Goal: Task Accomplishment & Management: Use online tool/utility

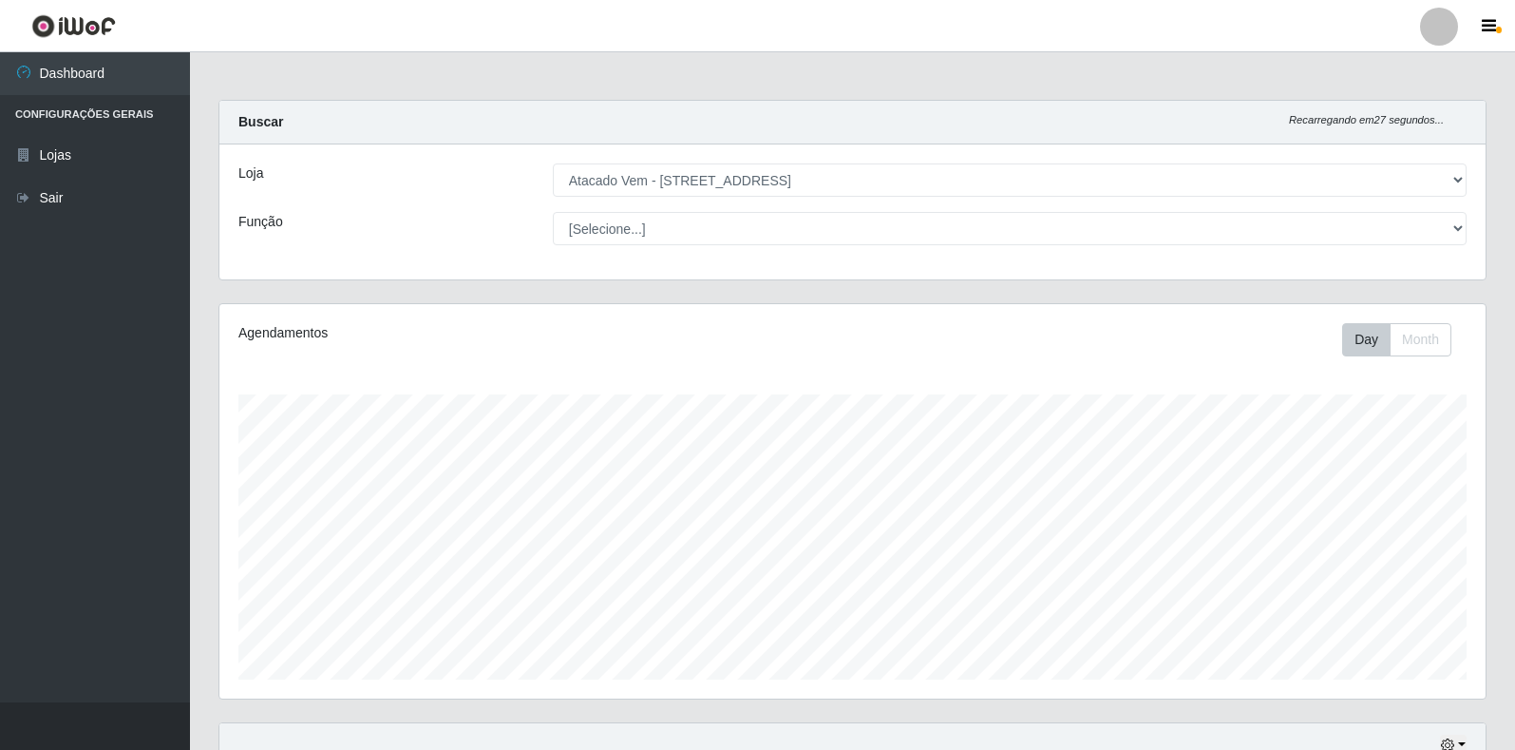
select select "455"
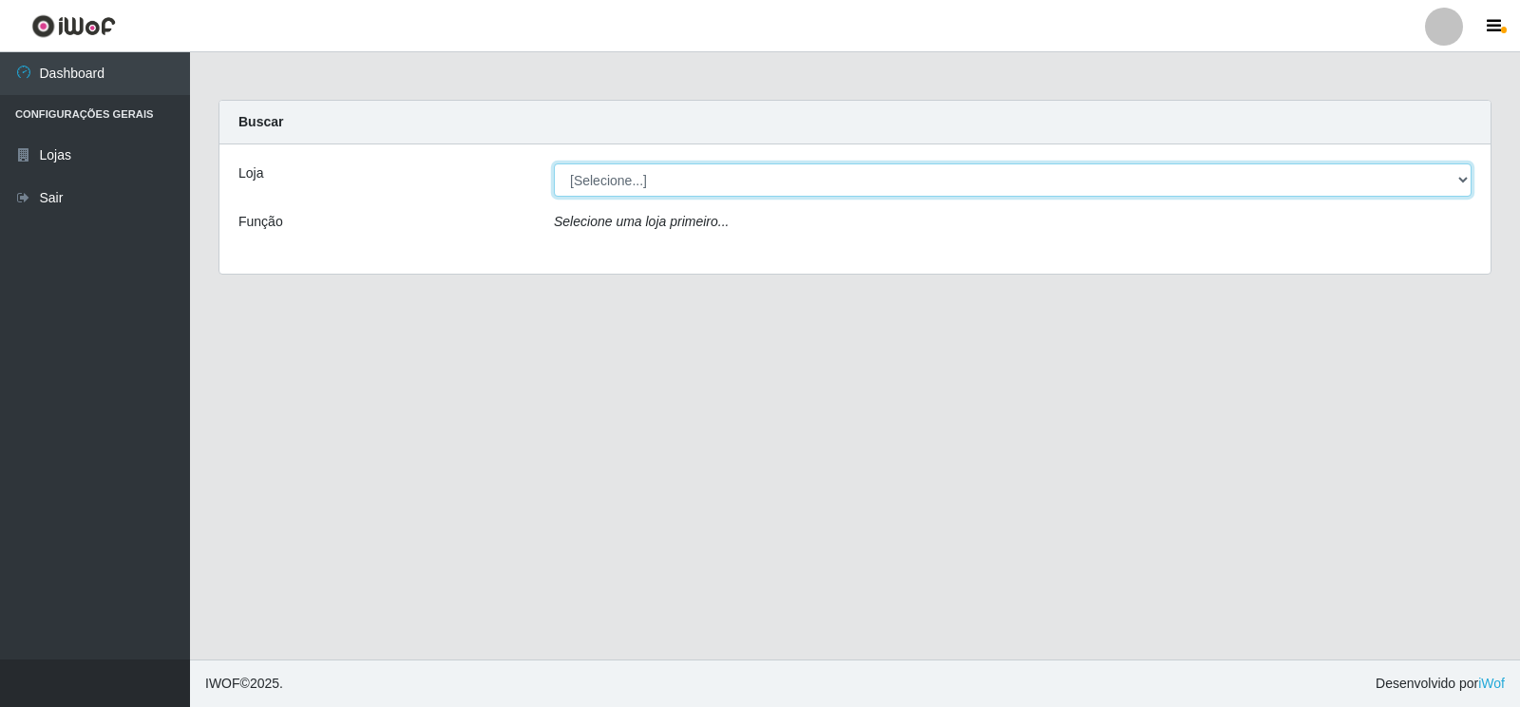
click at [711, 179] on select "[Selecione...] Atacado Vem - [STREET_ADDRESS]" at bounding box center [1013, 179] width 918 height 33
select select "455"
click at [554, 163] on select "[Selecione...] Atacado Vem - [STREET_ADDRESS]" at bounding box center [1013, 179] width 918 height 33
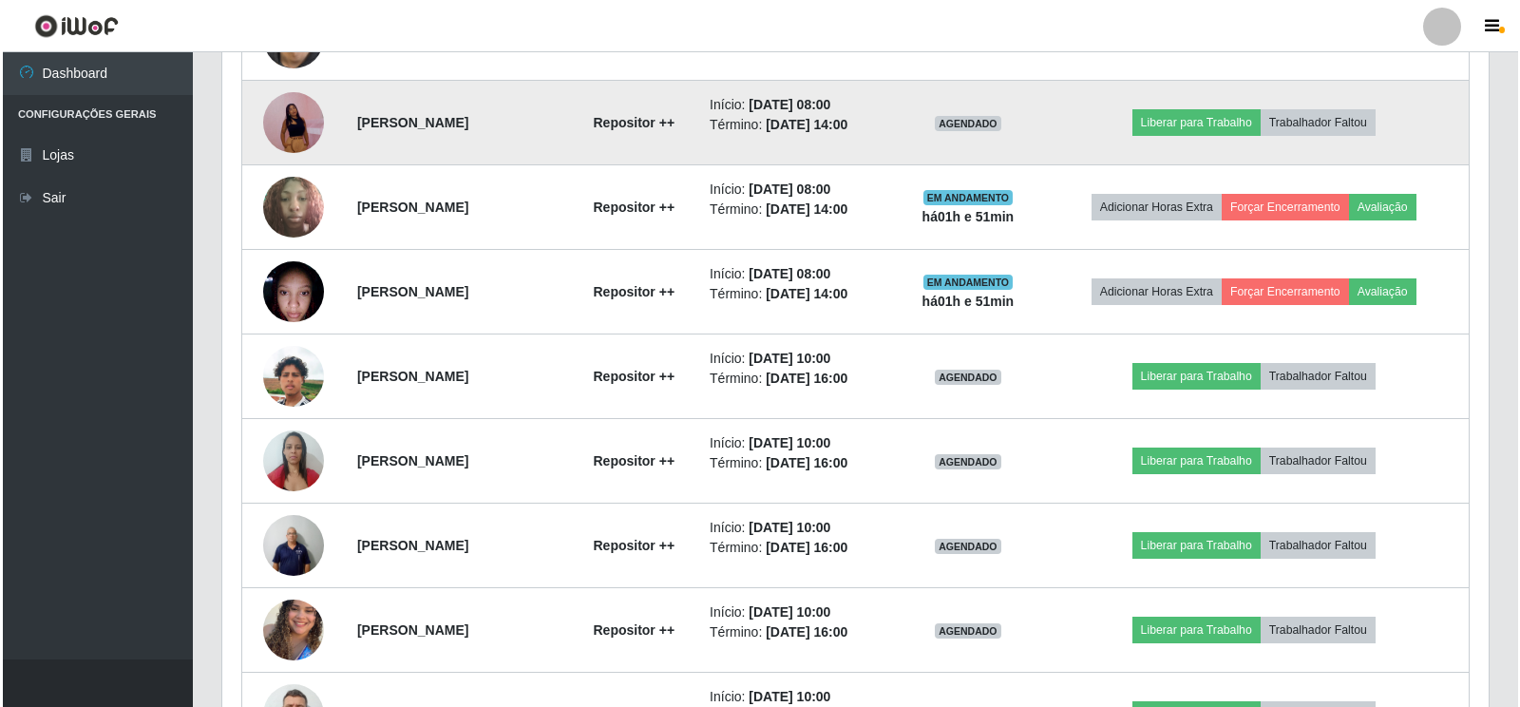
scroll to position [1045, 0]
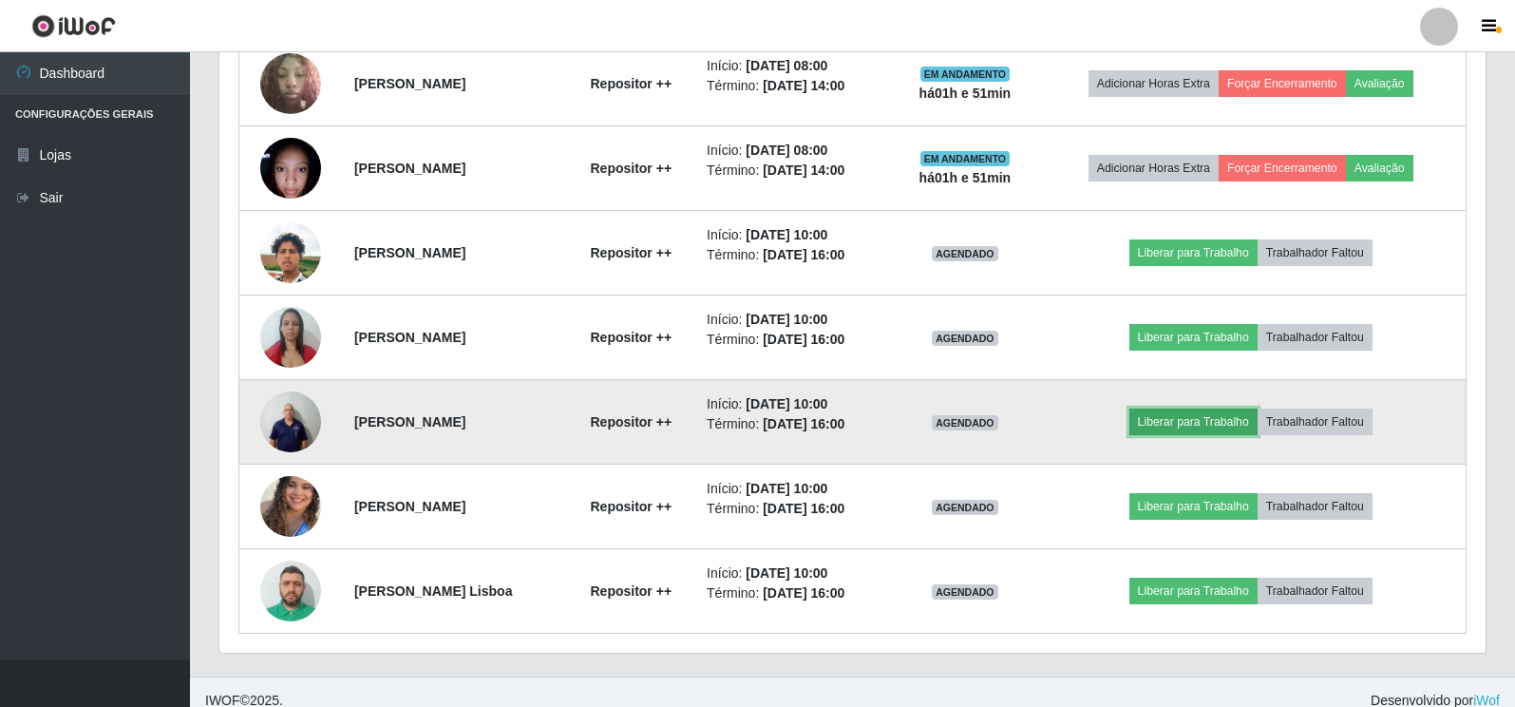
click at [1229, 435] on button "Liberar para Trabalho" at bounding box center [1194, 421] width 128 height 27
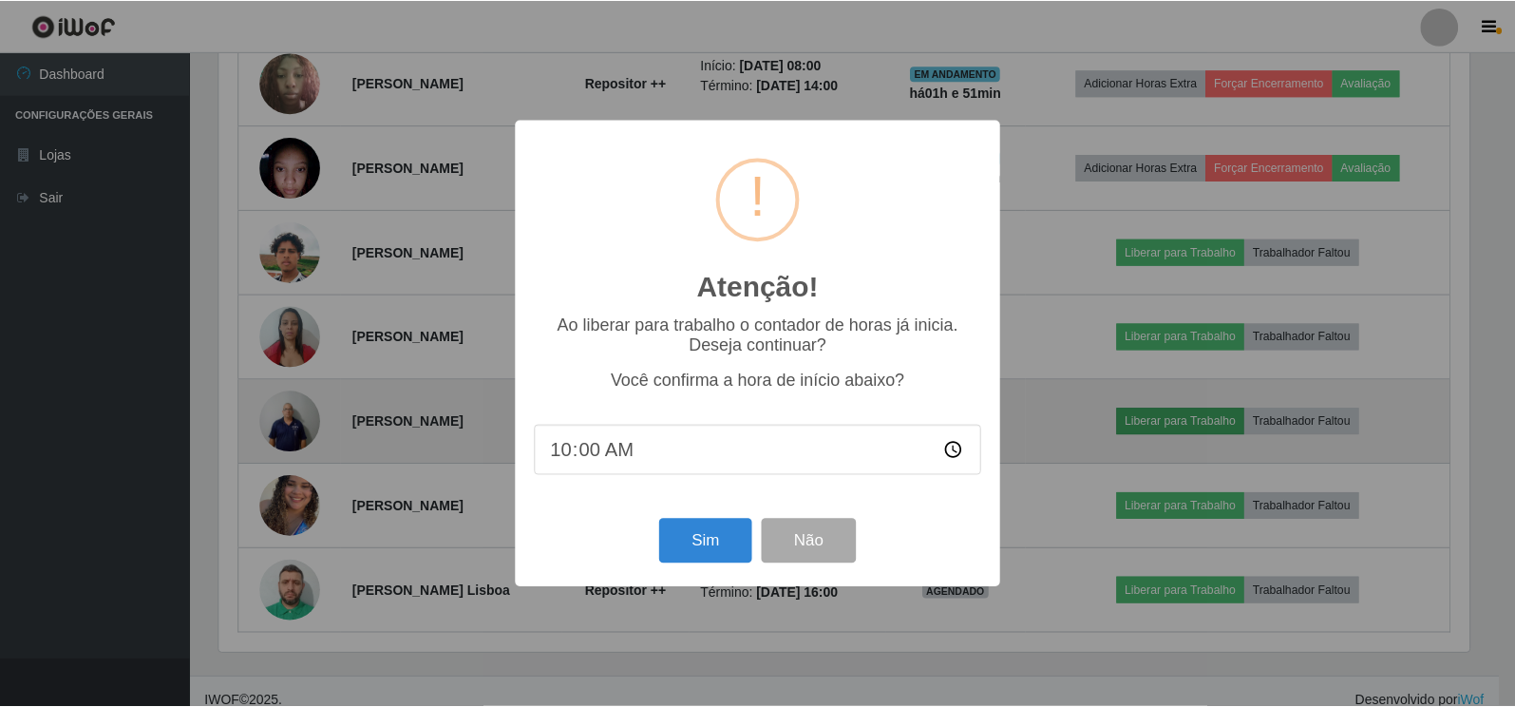
scroll to position [394, 1255]
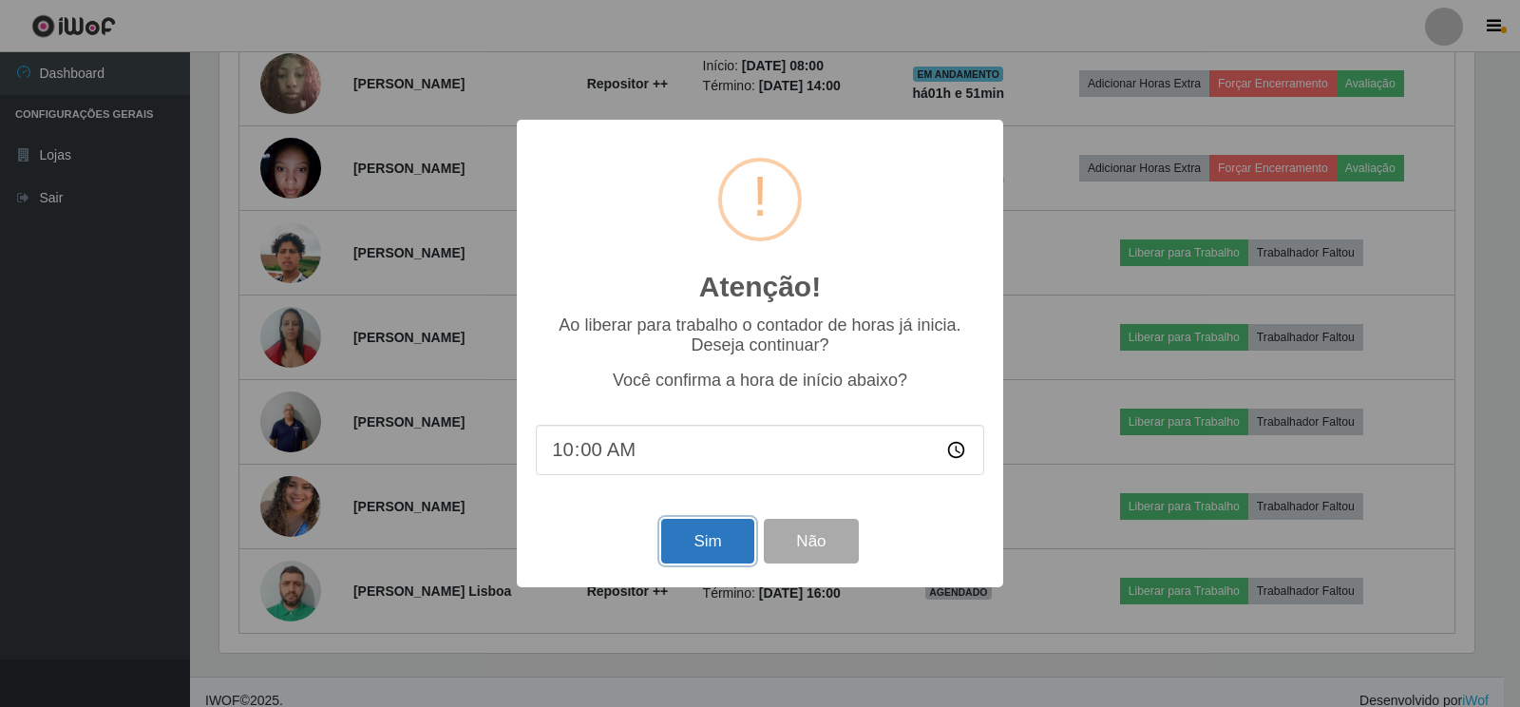
click at [728, 563] on button "Sim" at bounding box center [707, 541] width 92 height 45
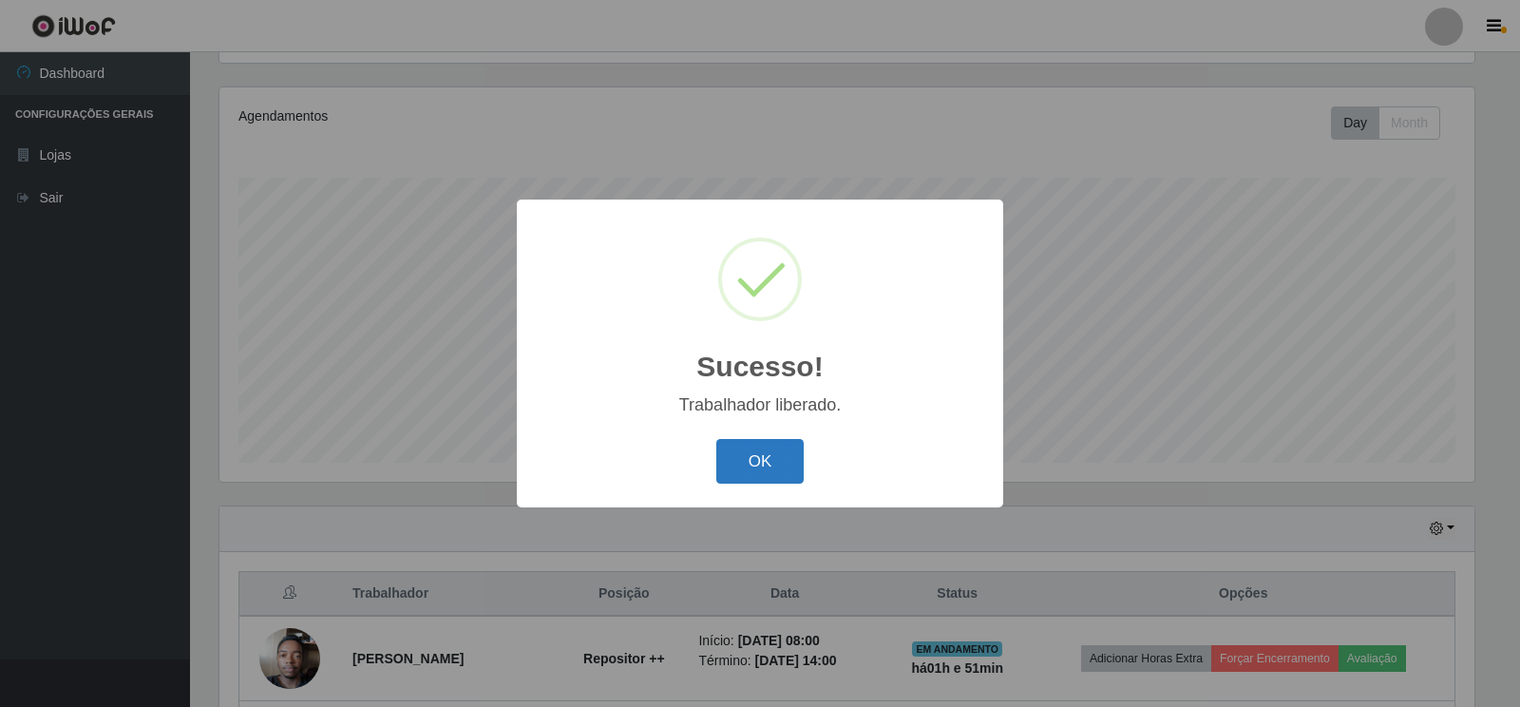
click at [774, 465] on button "OK" at bounding box center [760, 461] width 88 height 45
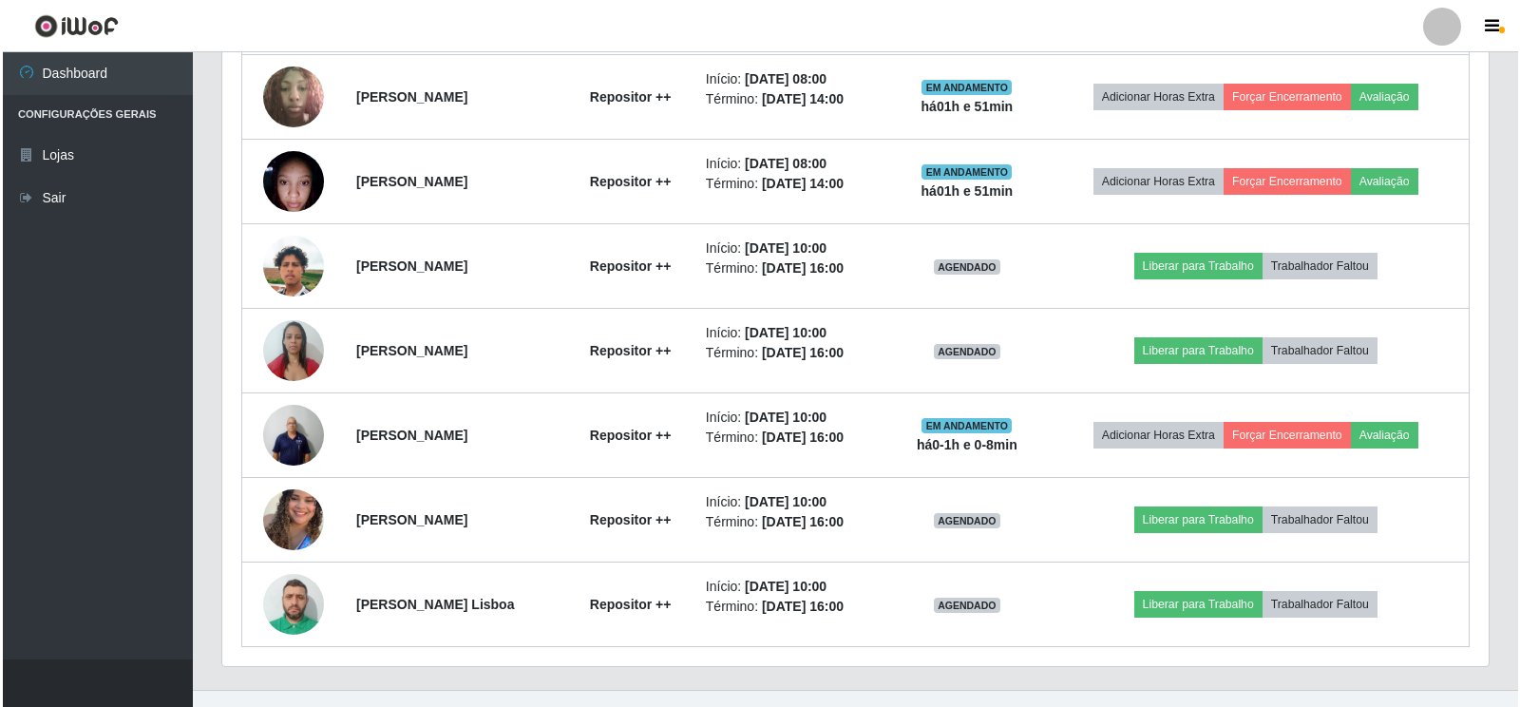
scroll to position [1062, 0]
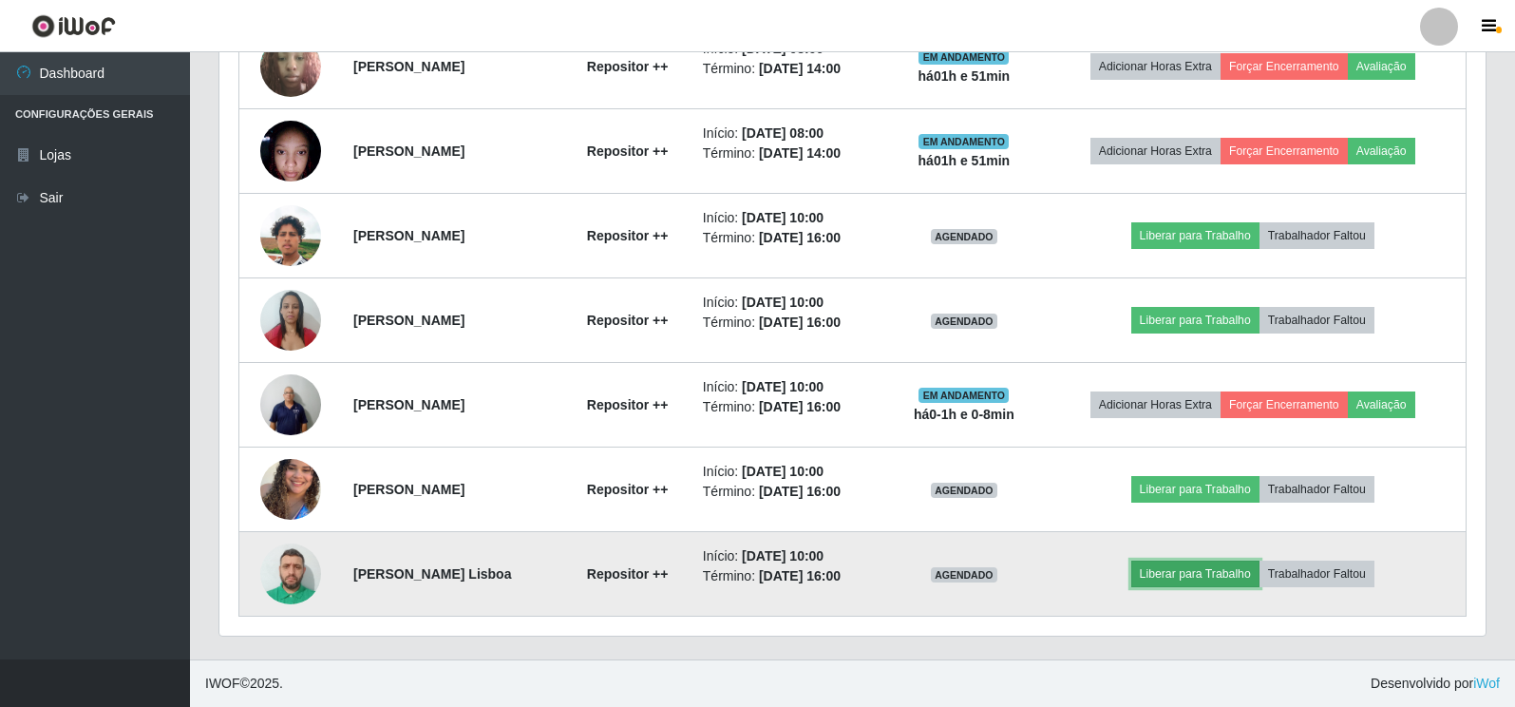
click at [1201, 574] on button "Liberar para Trabalho" at bounding box center [1195, 573] width 128 height 27
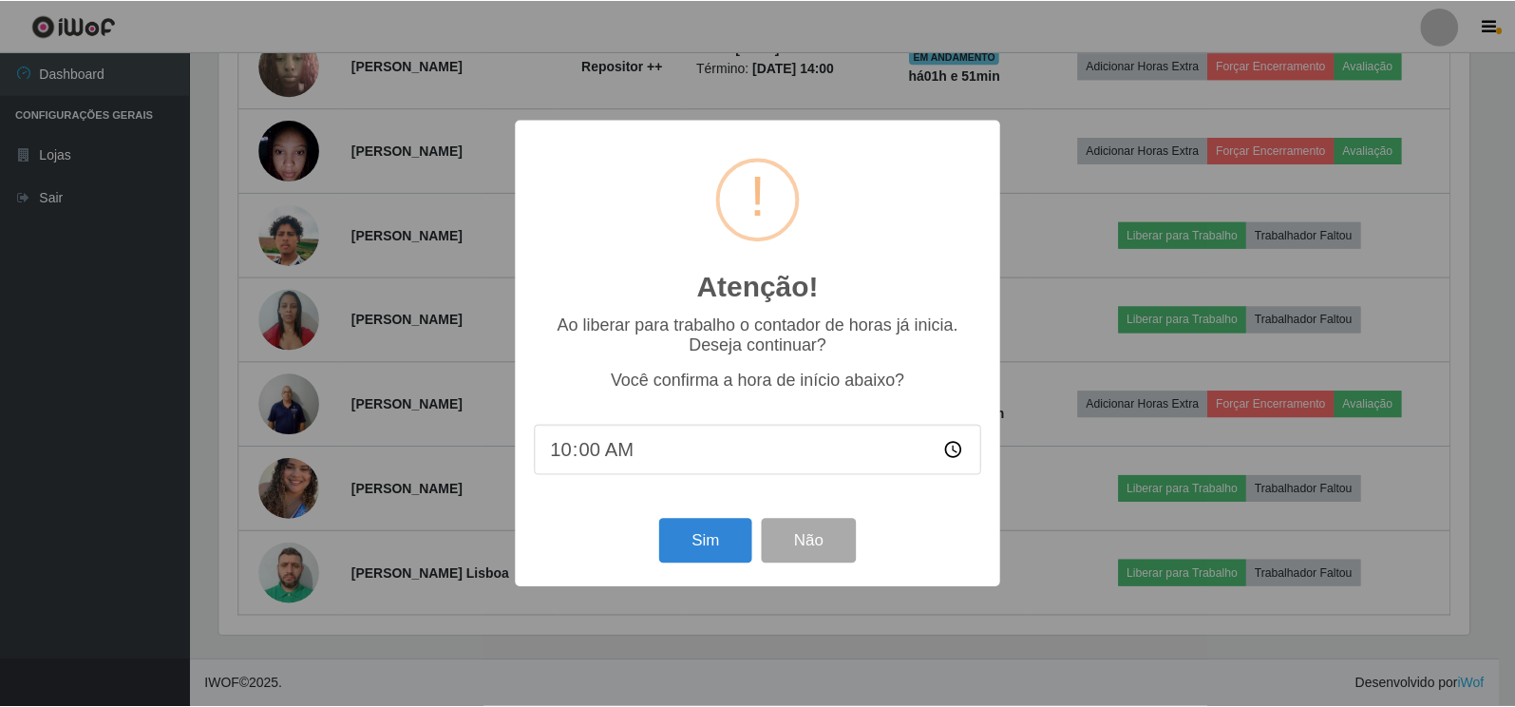
scroll to position [394, 1255]
click at [694, 541] on button "Sim" at bounding box center [707, 541] width 92 height 45
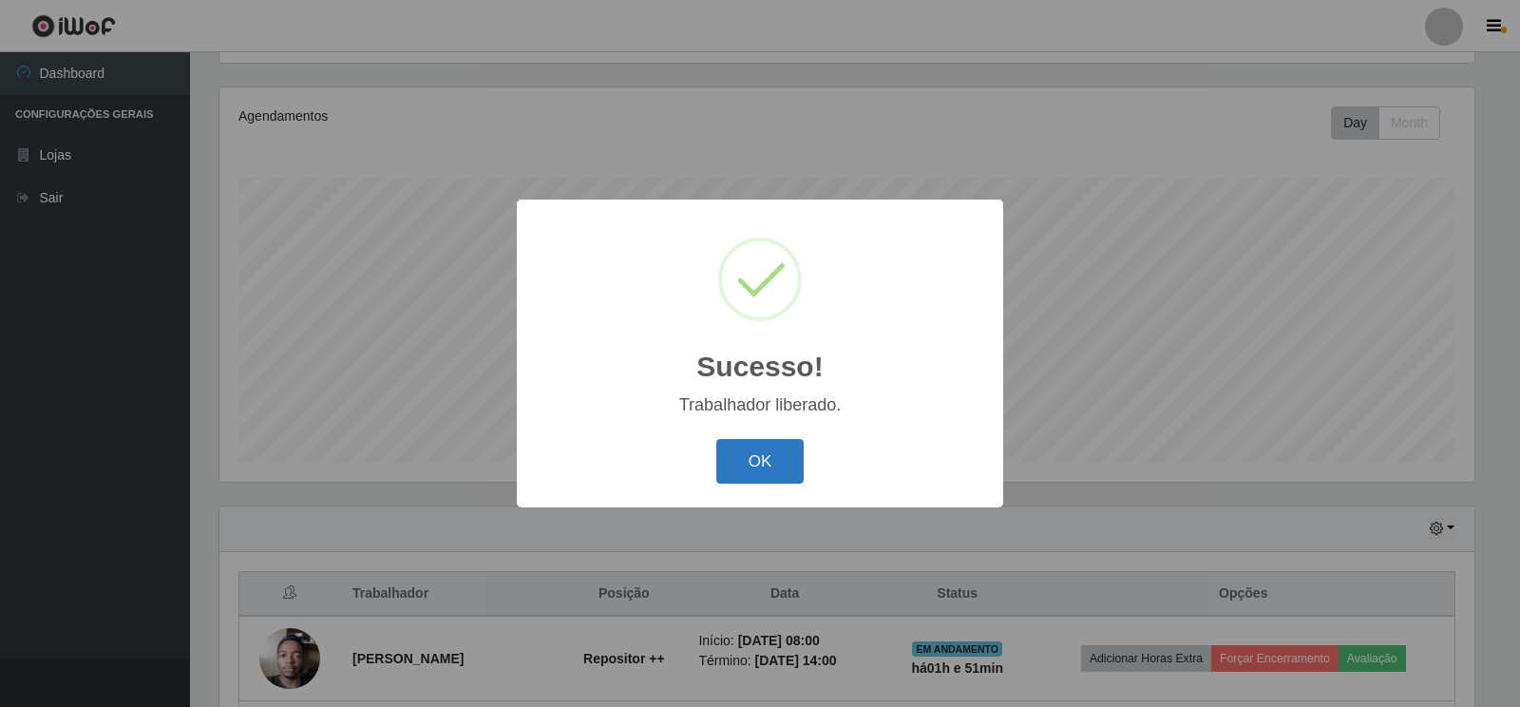
click at [784, 471] on button "OK" at bounding box center [760, 461] width 88 height 45
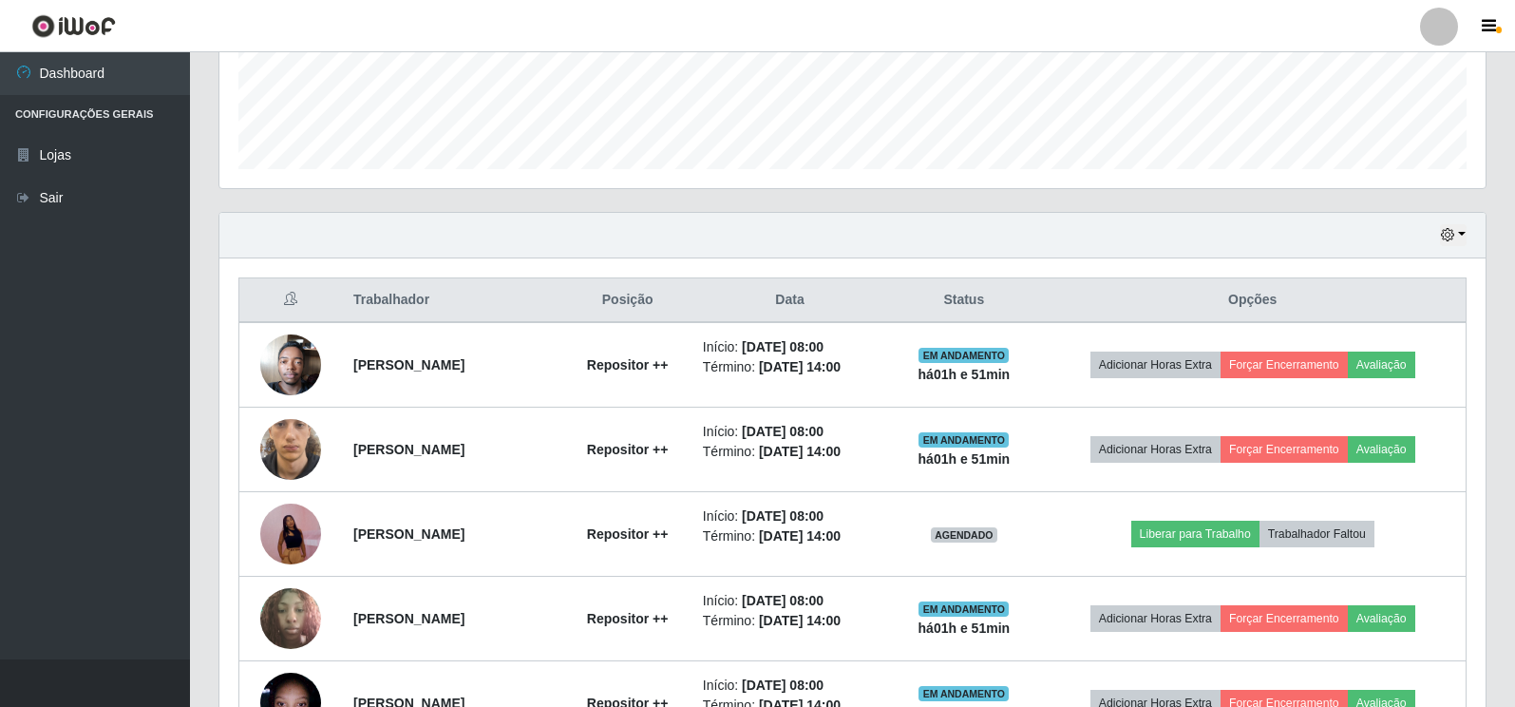
scroll to position [597, 0]
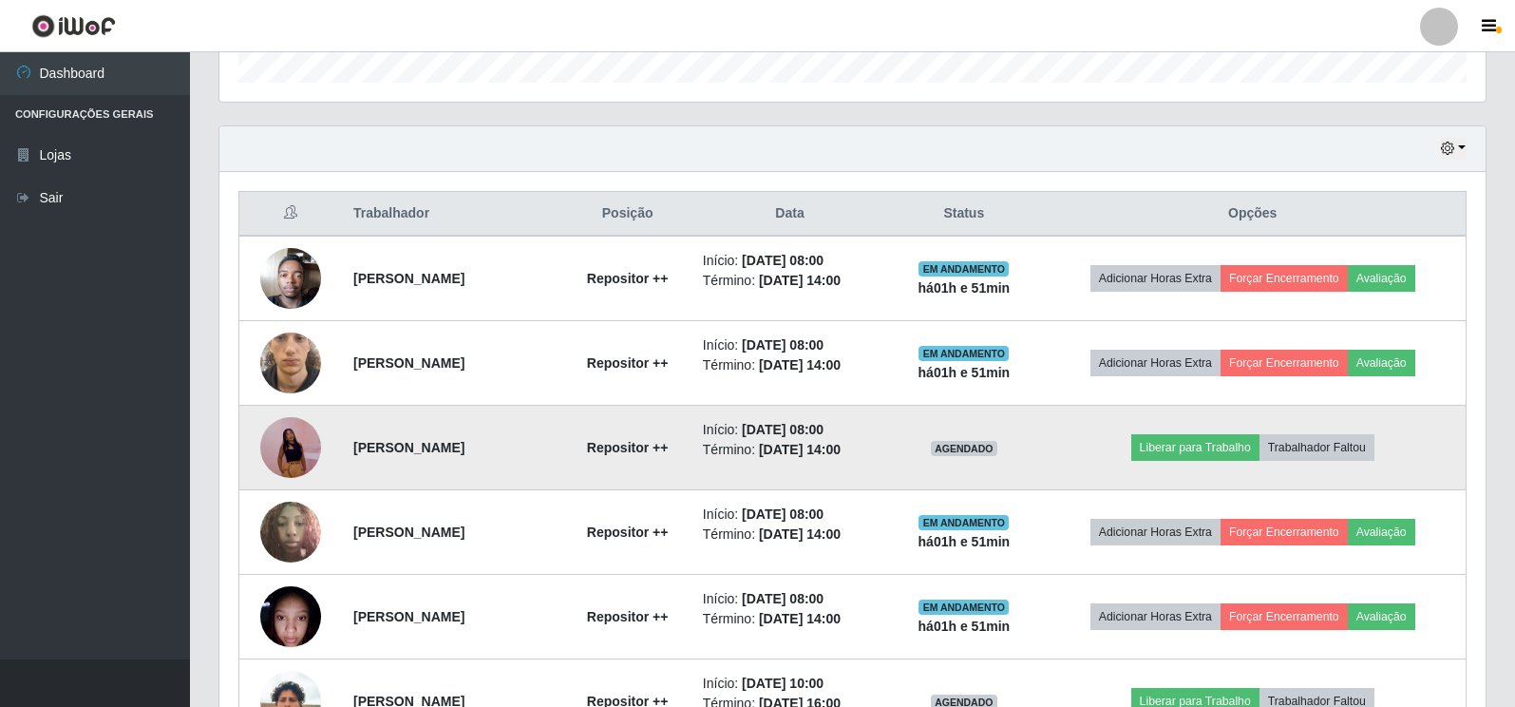
click at [313, 458] on img at bounding box center [290, 448] width 61 height 132
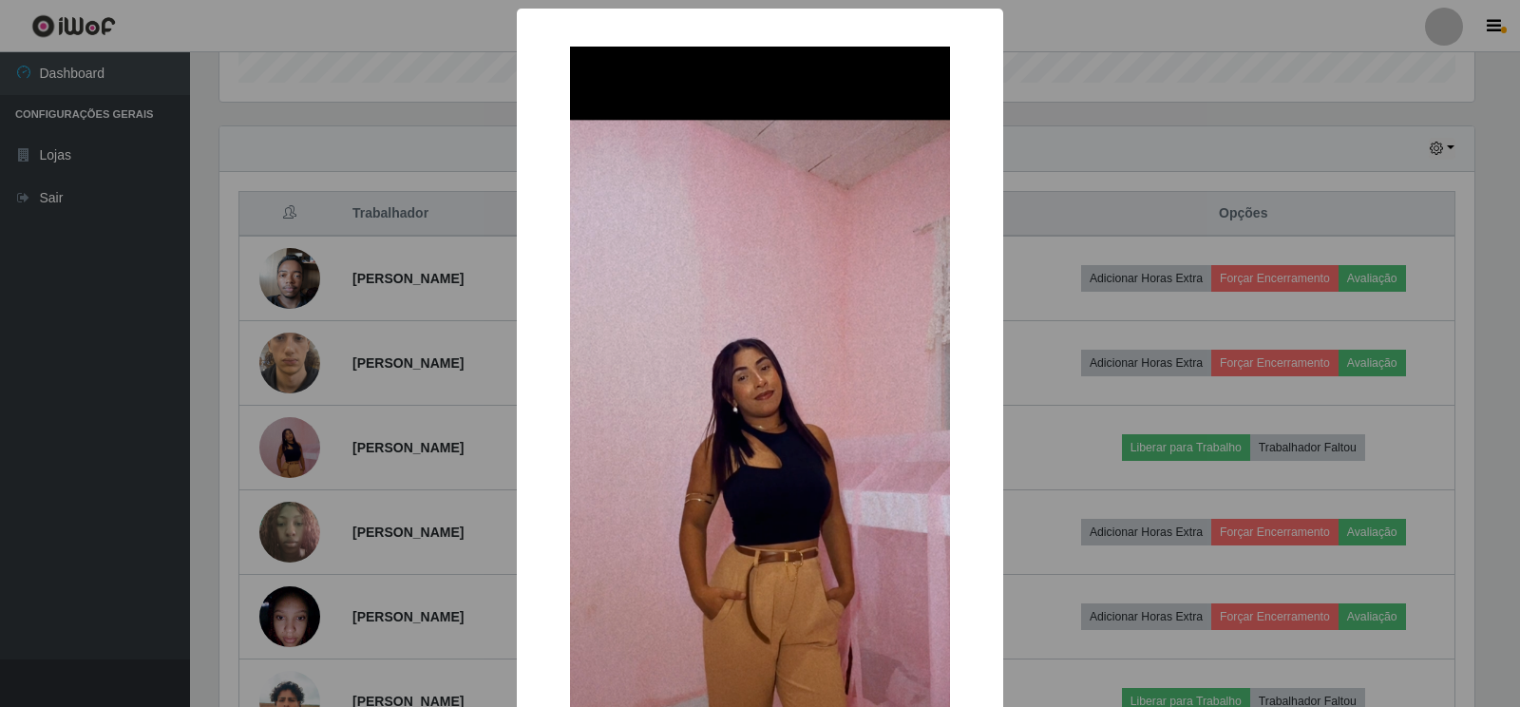
click at [1258, 153] on div "× OK Cancel" at bounding box center [760, 353] width 1520 height 707
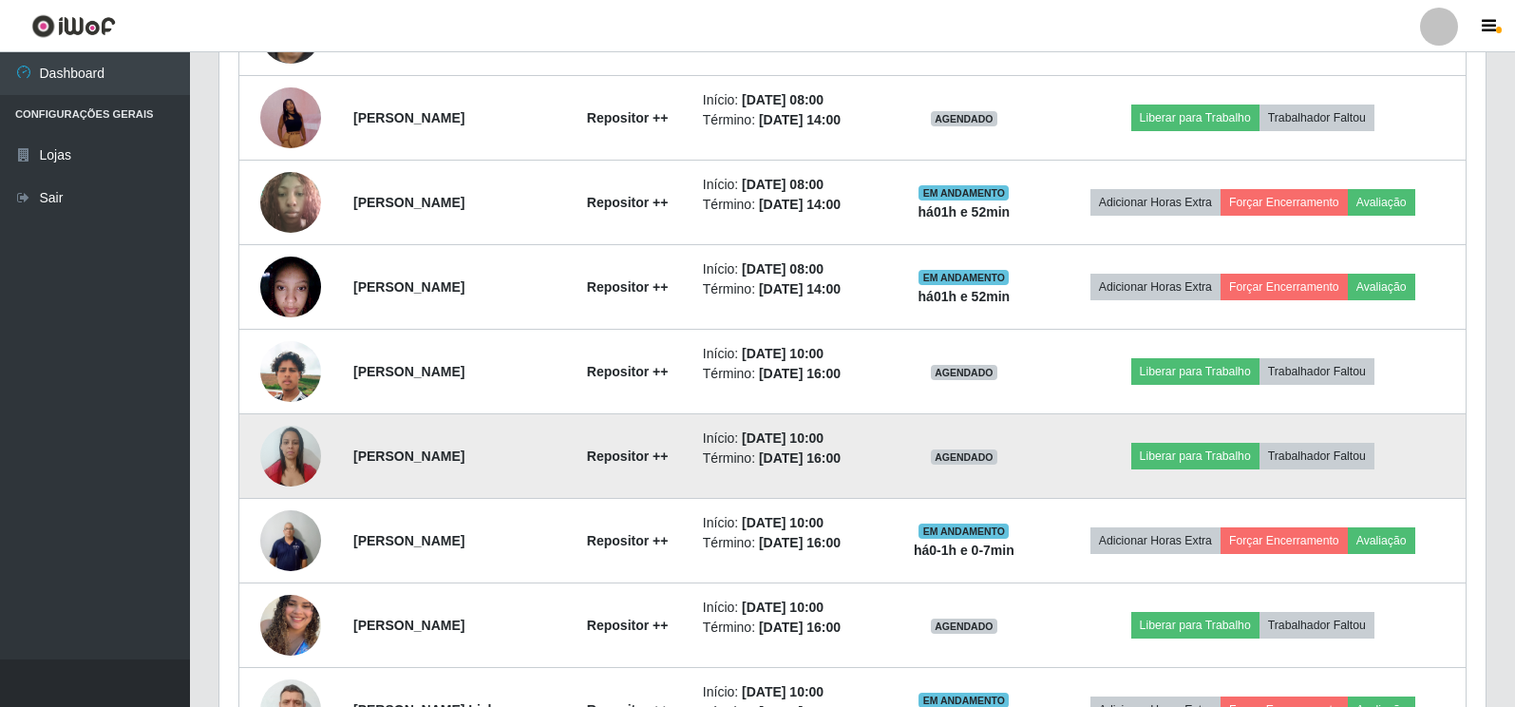
scroll to position [977, 0]
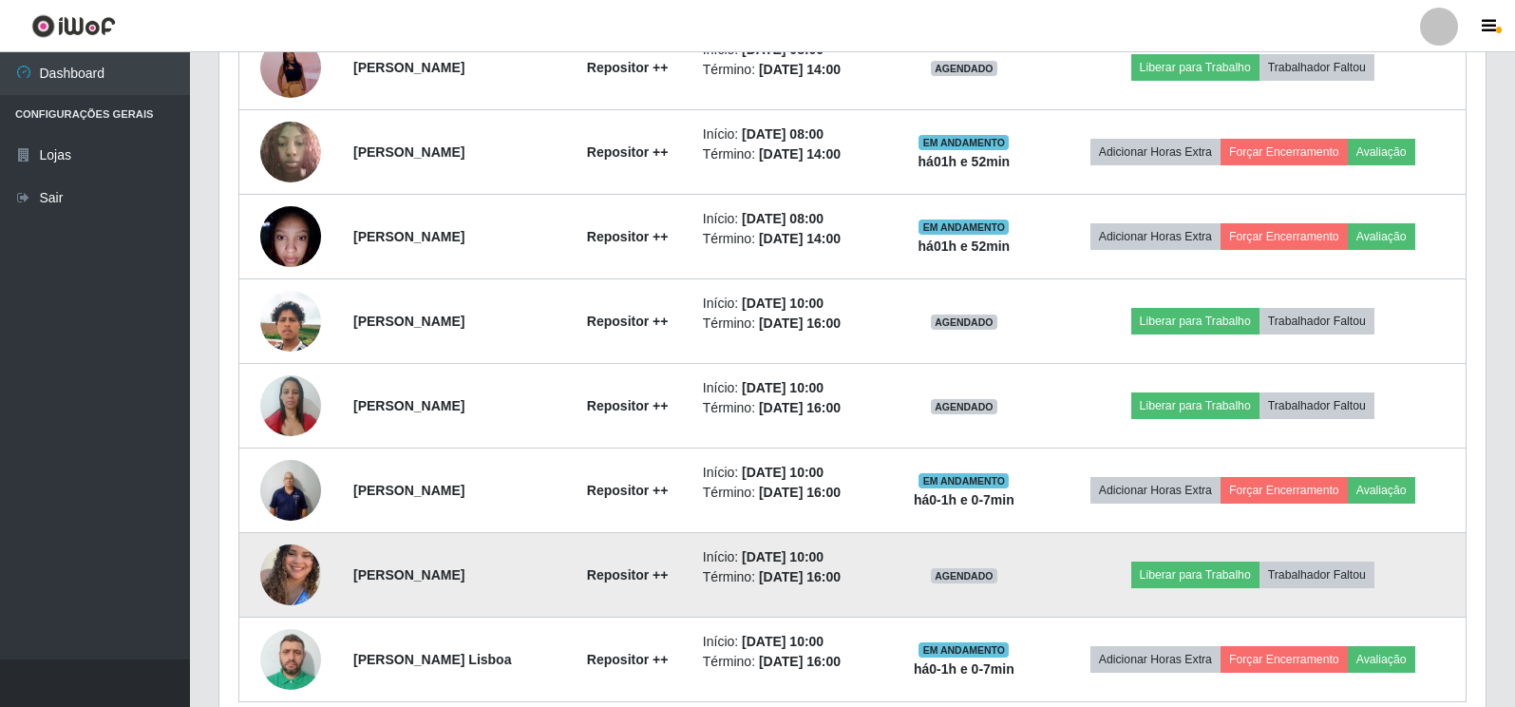
click at [280, 583] on img at bounding box center [290, 575] width 61 height 108
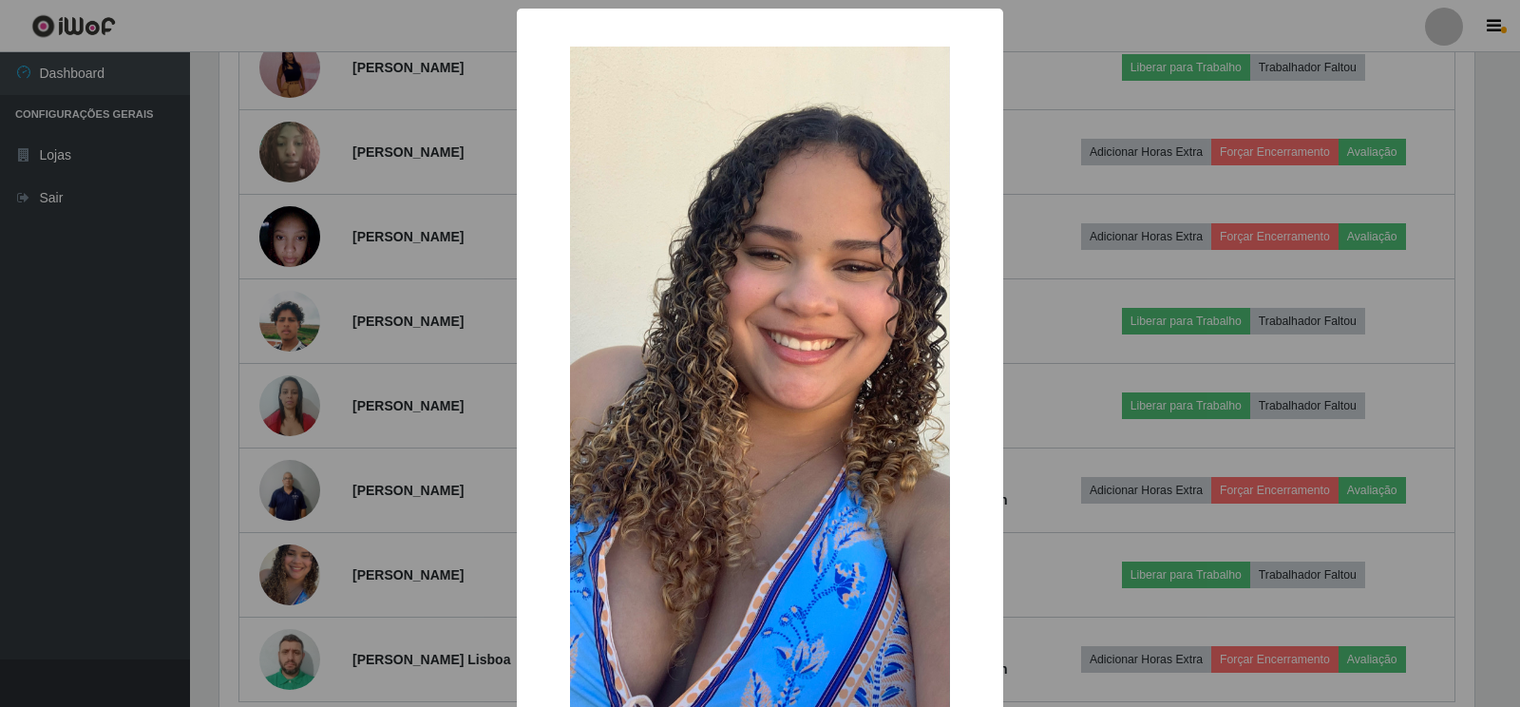
click at [142, 408] on div "× OK Cancel" at bounding box center [760, 353] width 1520 height 707
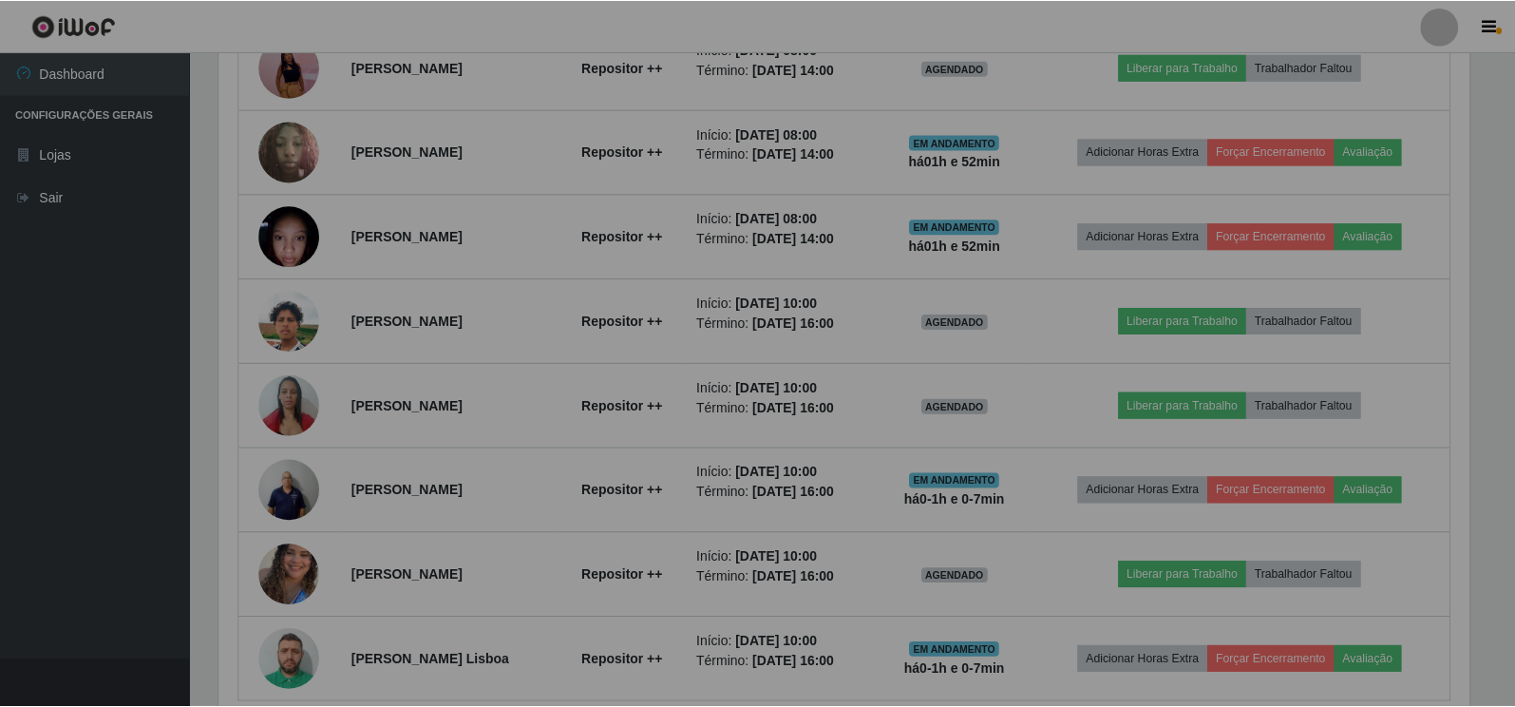
scroll to position [0, 0]
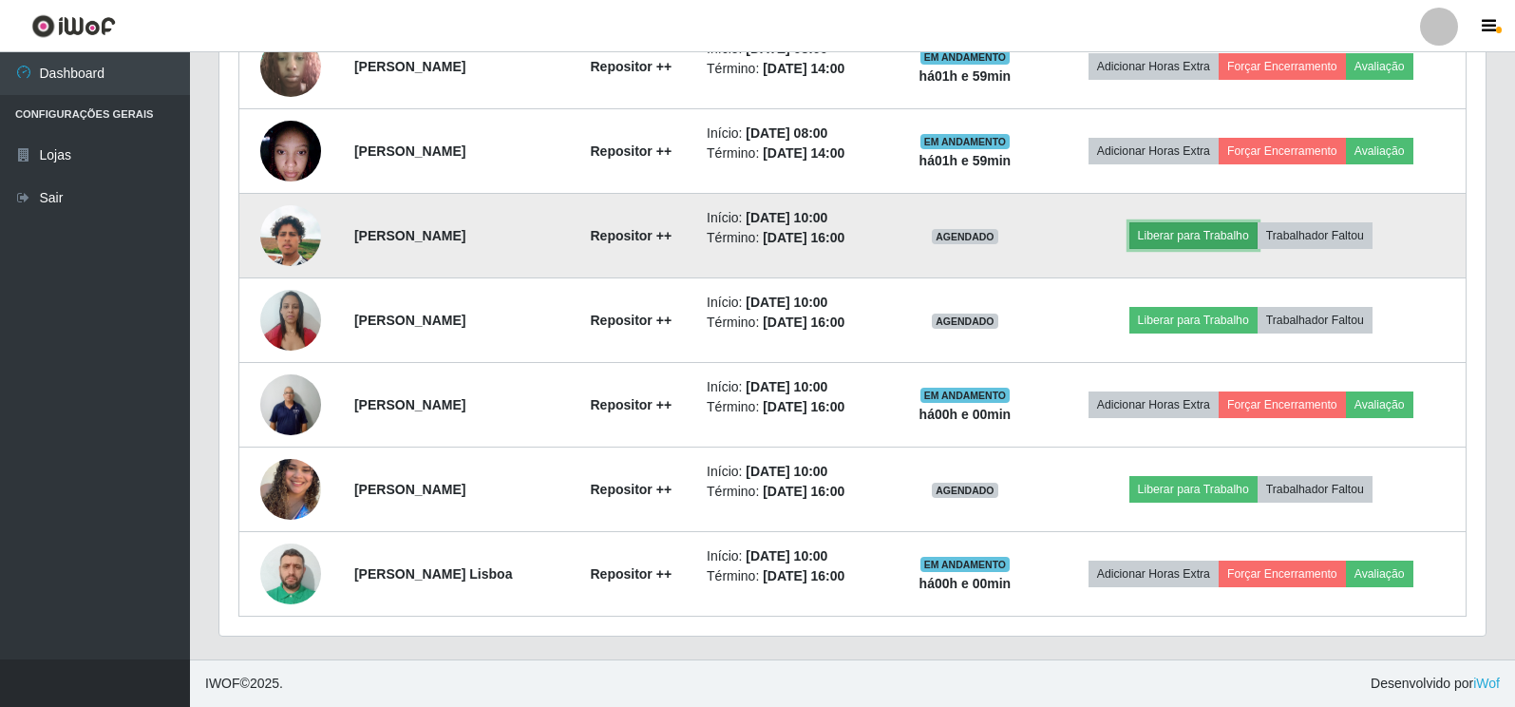
click at [1192, 245] on button "Liberar para Trabalho" at bounding box center [1194, 235] width 128 height 27
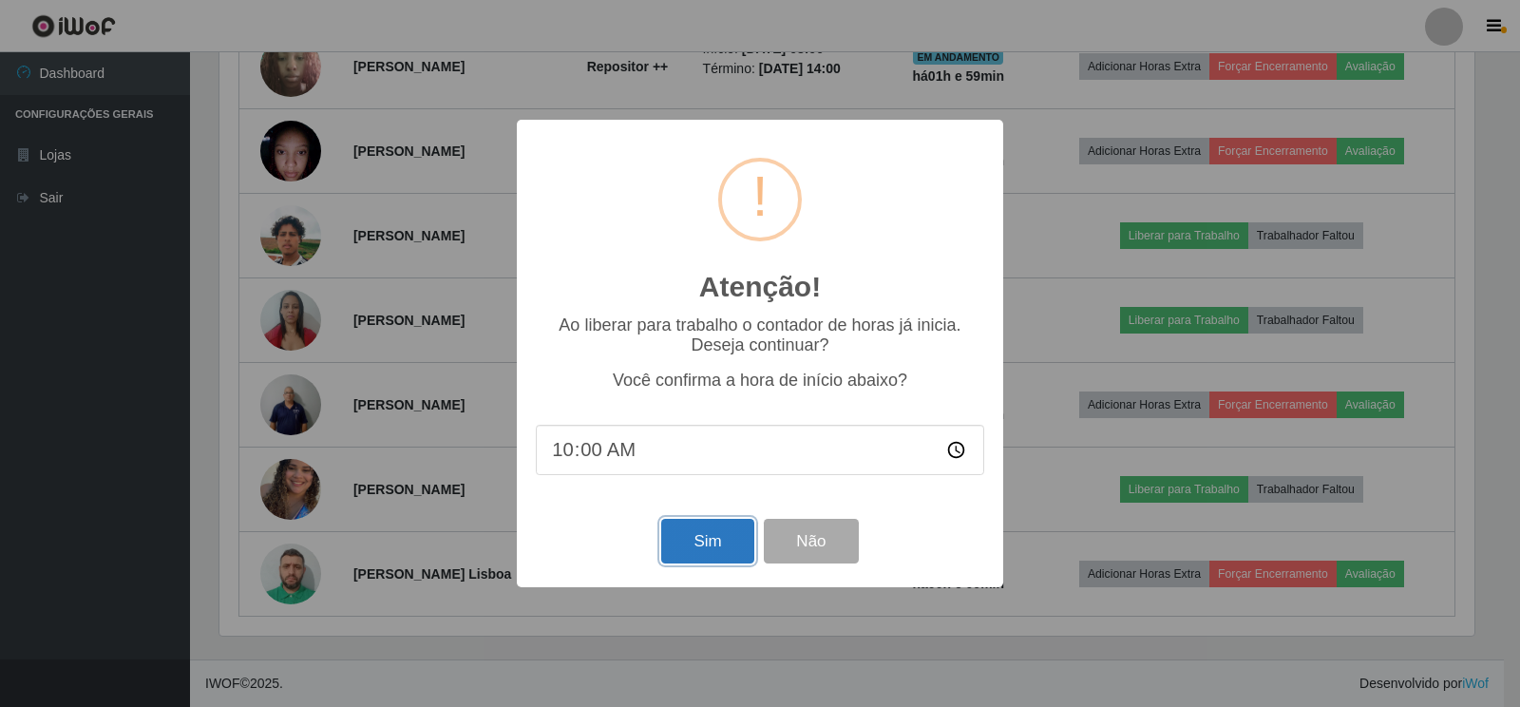
click at [707, 548] on button "Sim" at bounding box center [707, 541] width 92 height 45
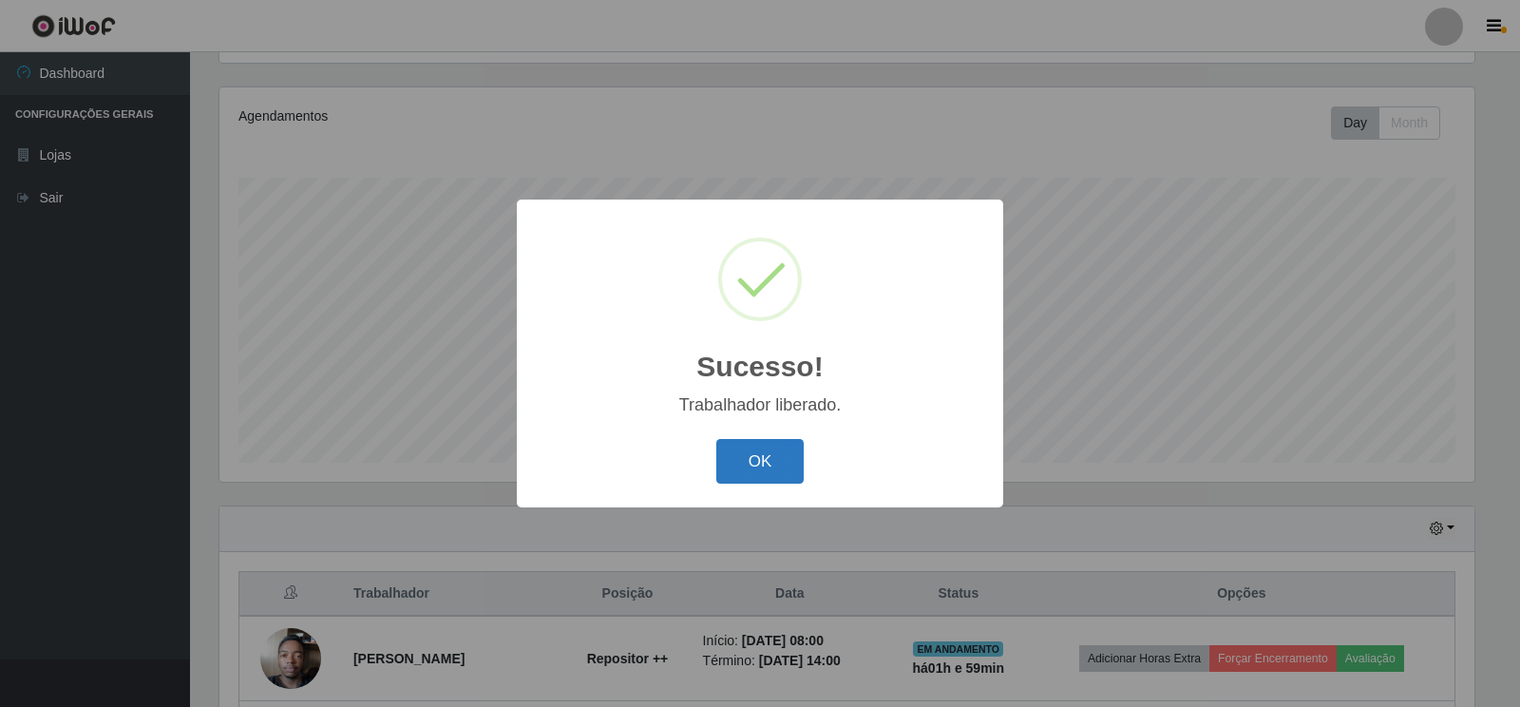
click at [774, 453] on button "OK" at bounding box center [760, 461] width 88 height 45
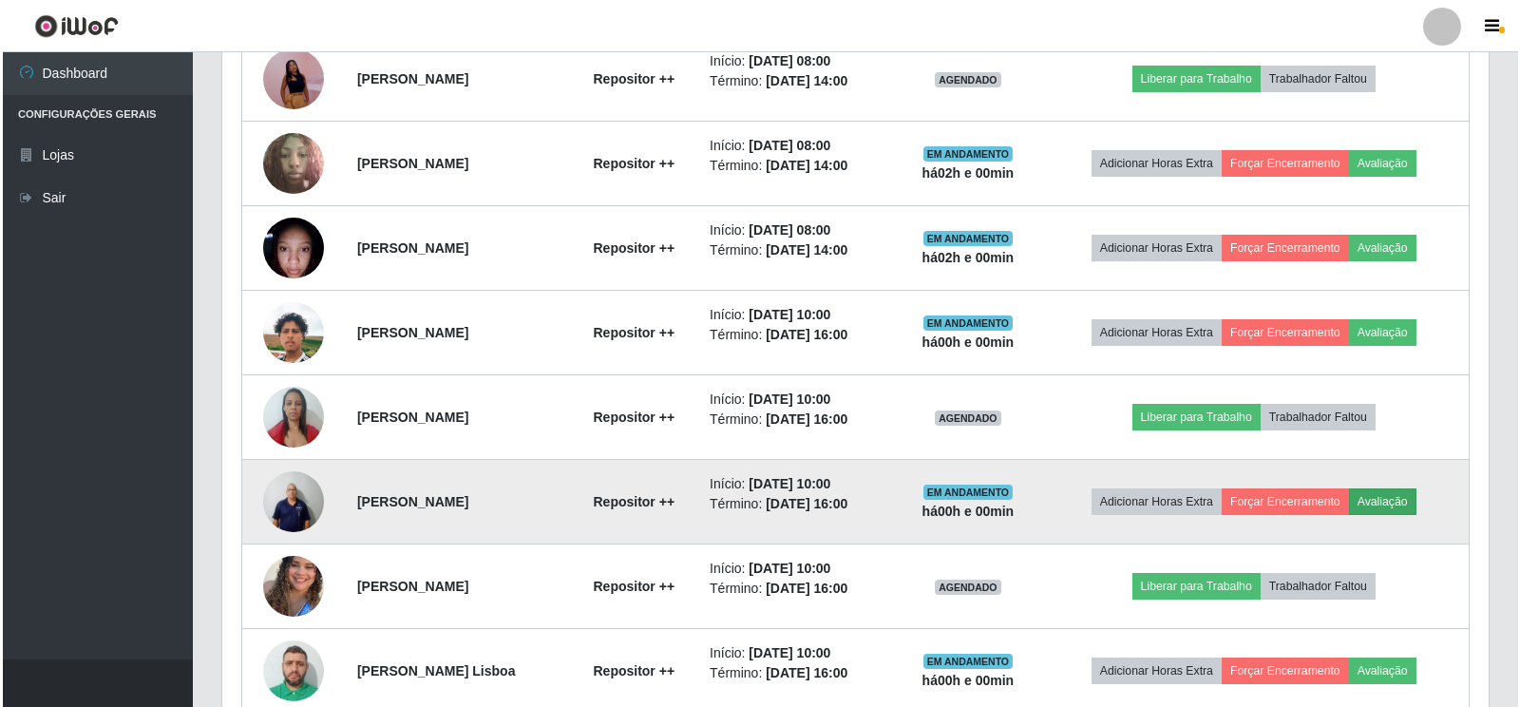
scroll to position [967, 0]
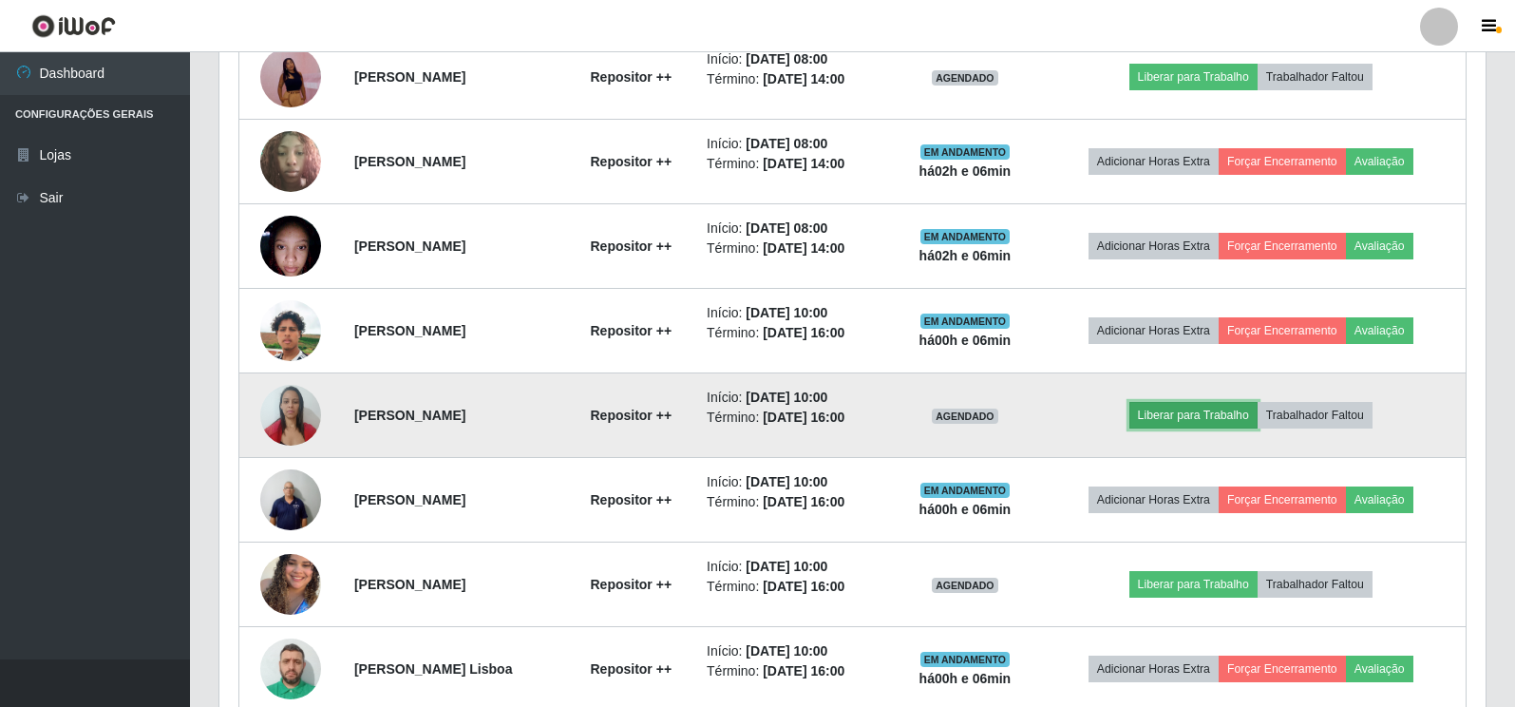
click at [1192, 423] on button "Liberar para Trabalho" at bounding box center [1194, 415] width 128 height 27
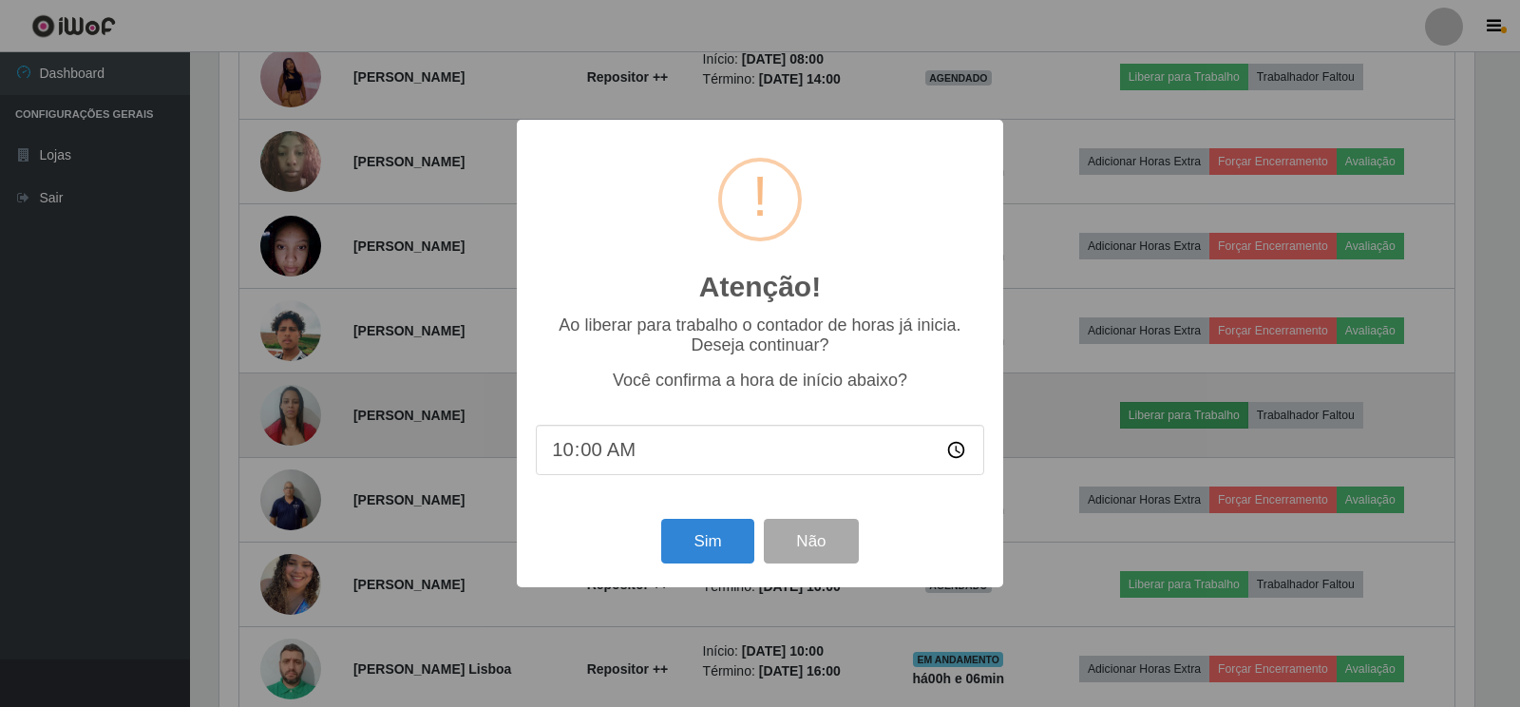
scroll to position [394, 1255]
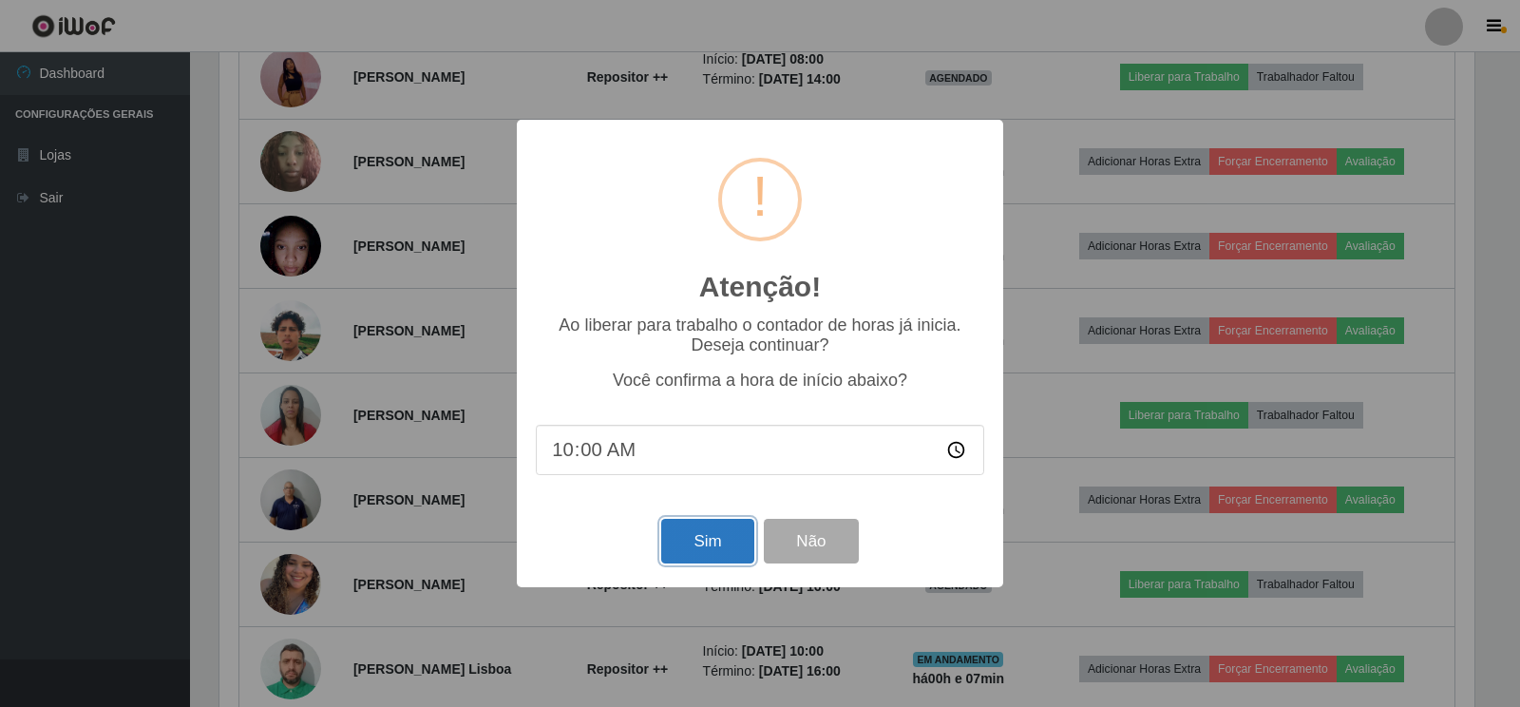
click at [719, 536] on button "Sim" at bounding box center [707, 541] width 92 height 45
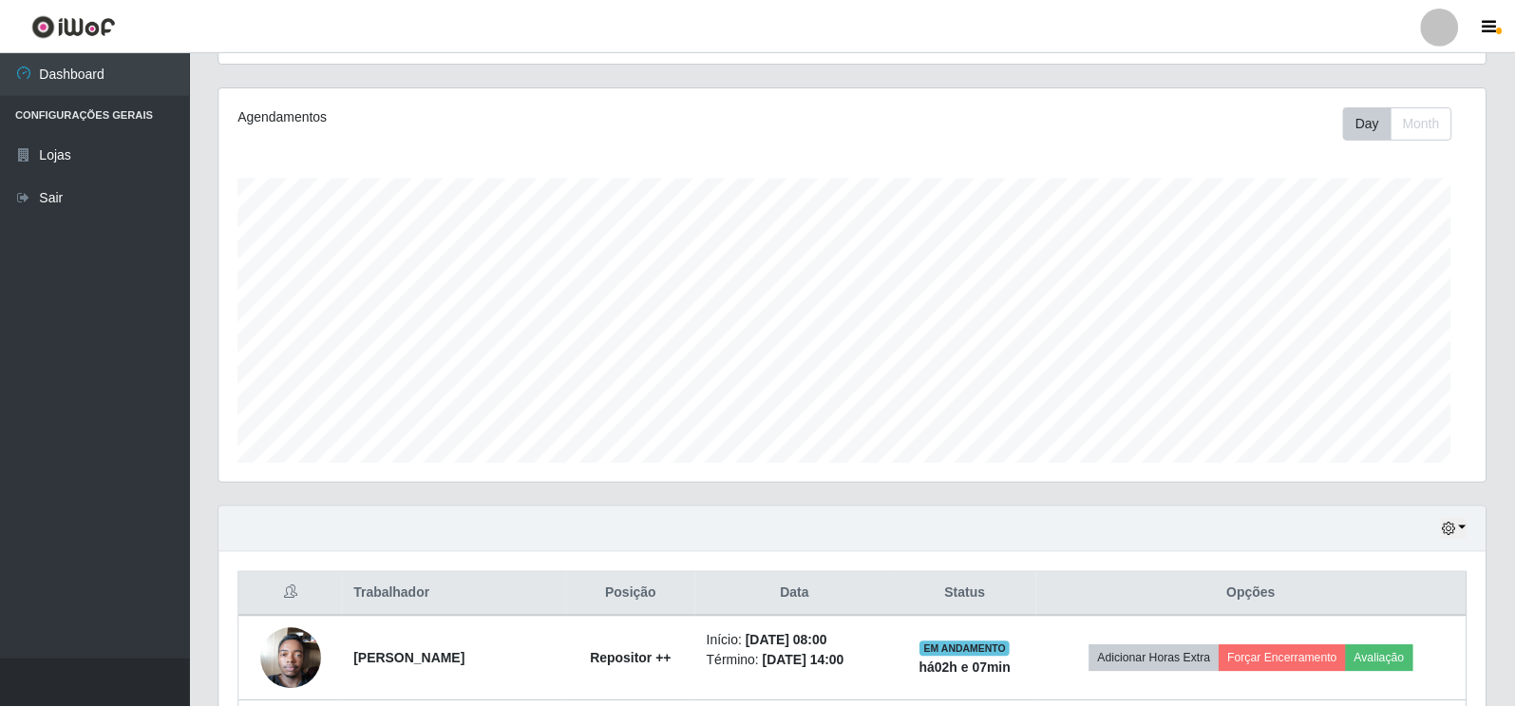
scroll to position [949589, 948729]
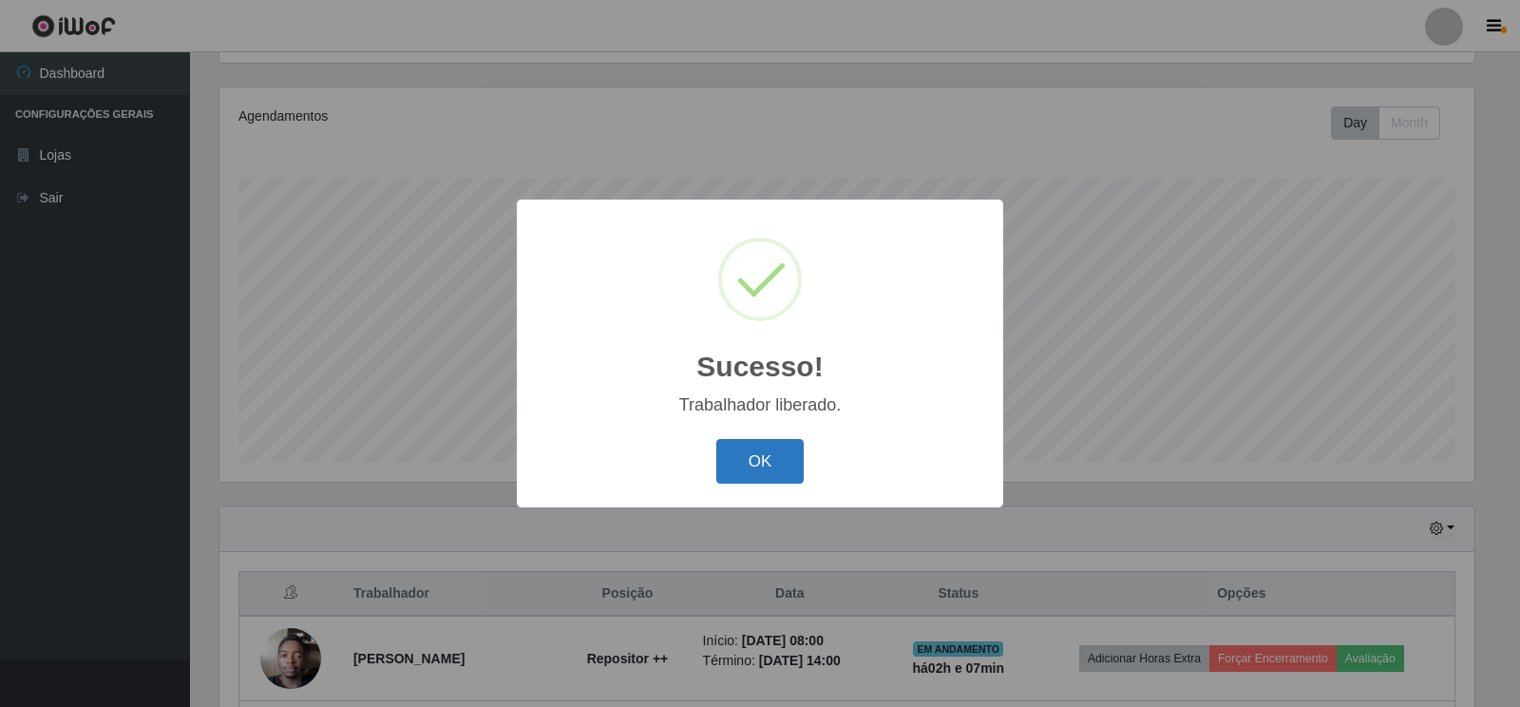
click at [752, 473] on button "OK" at bounding box center [760, 461] width 88 height 45
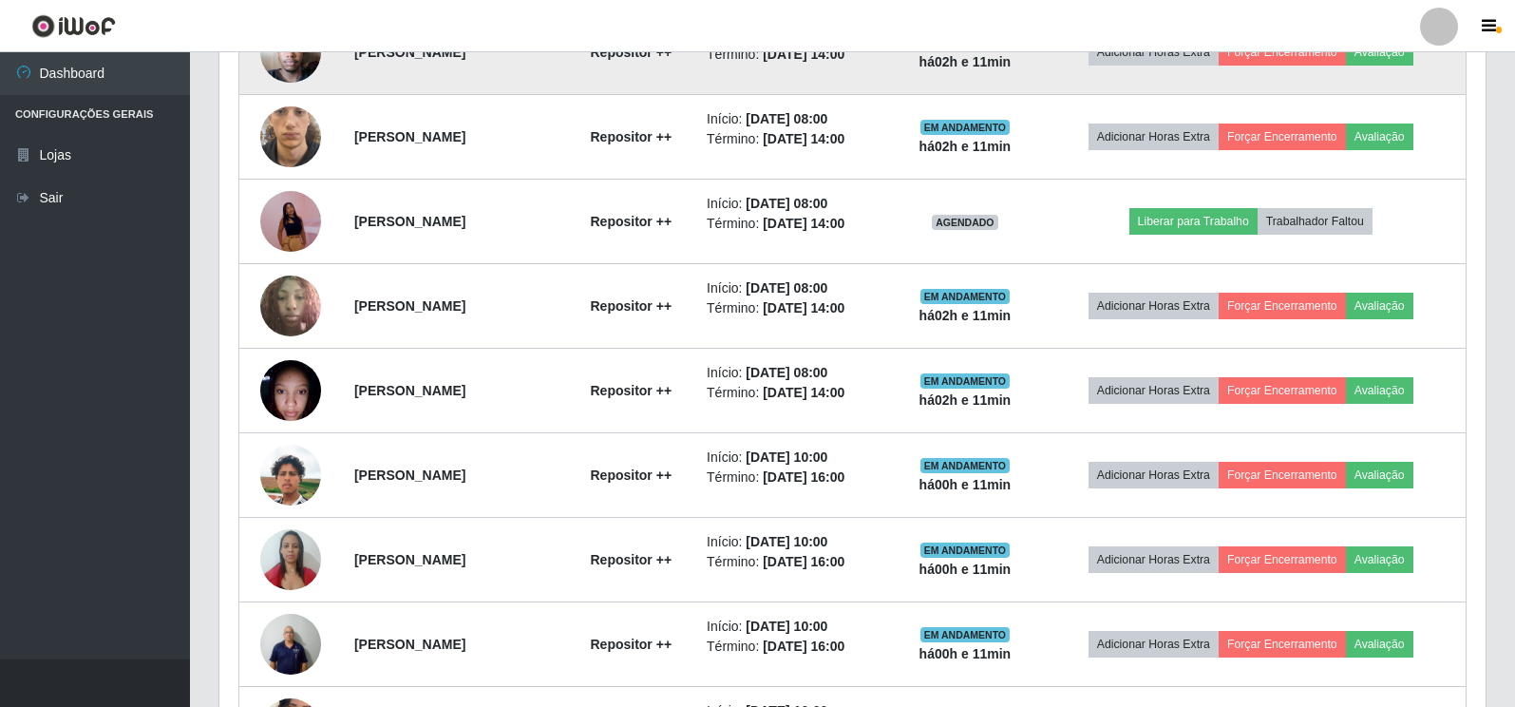
scroll to position [872, 0]
